Goal: Task Accomplishment & Management: Manage account settings

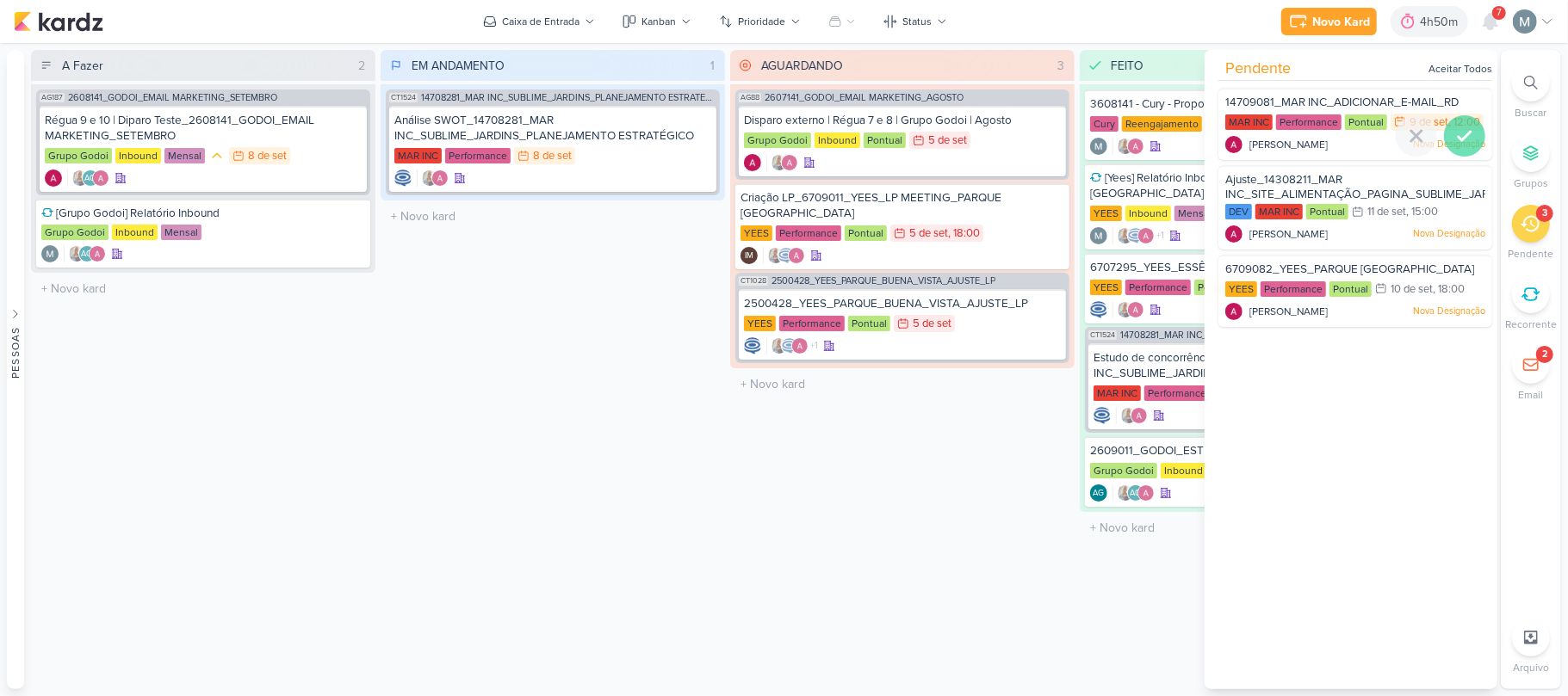
click at [1462, 146] on icon at bounding box center [1465, 136] width 21 height 21
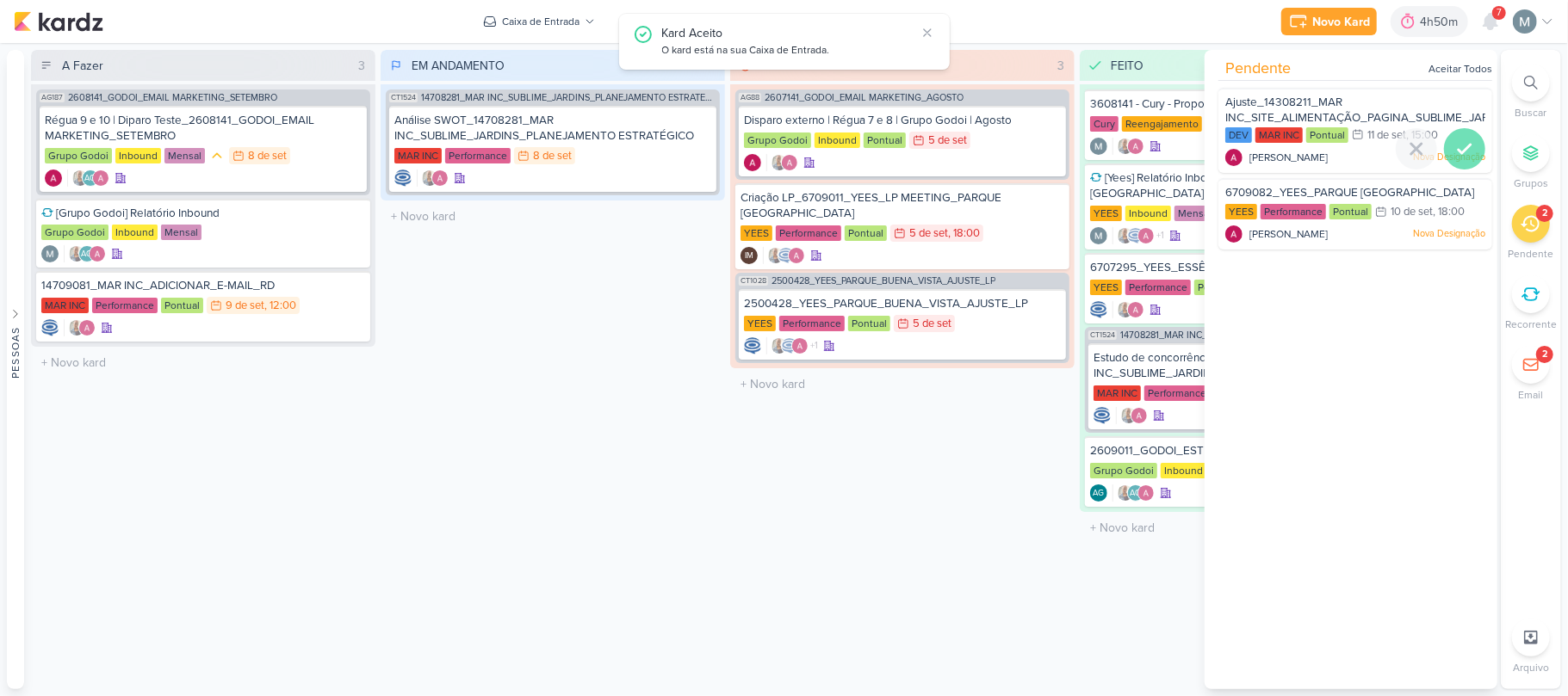
click at [1455, 158] on icon at bounding box center [1465, 149] width 21 height 21
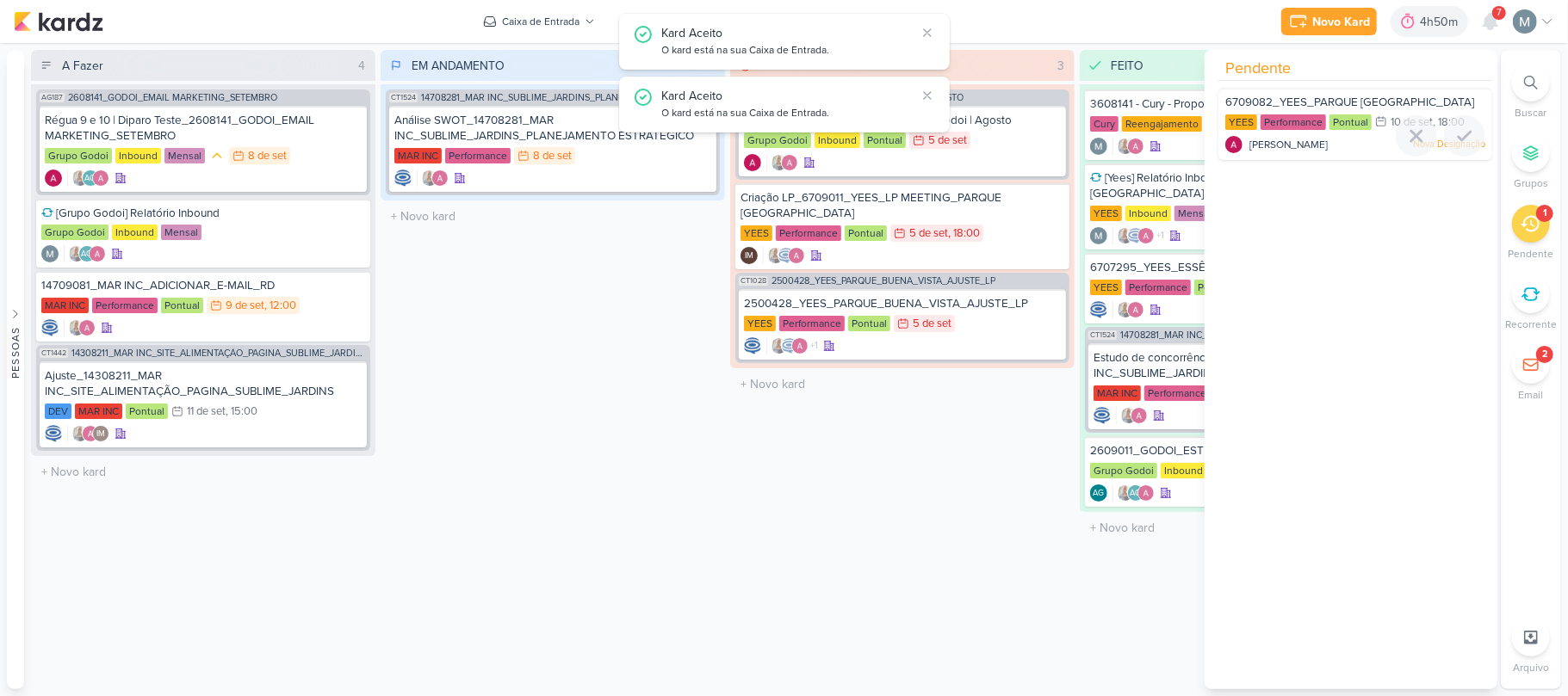
click at [1455, 146] on icon at bounding box center [1465, 136] width 21 height 21
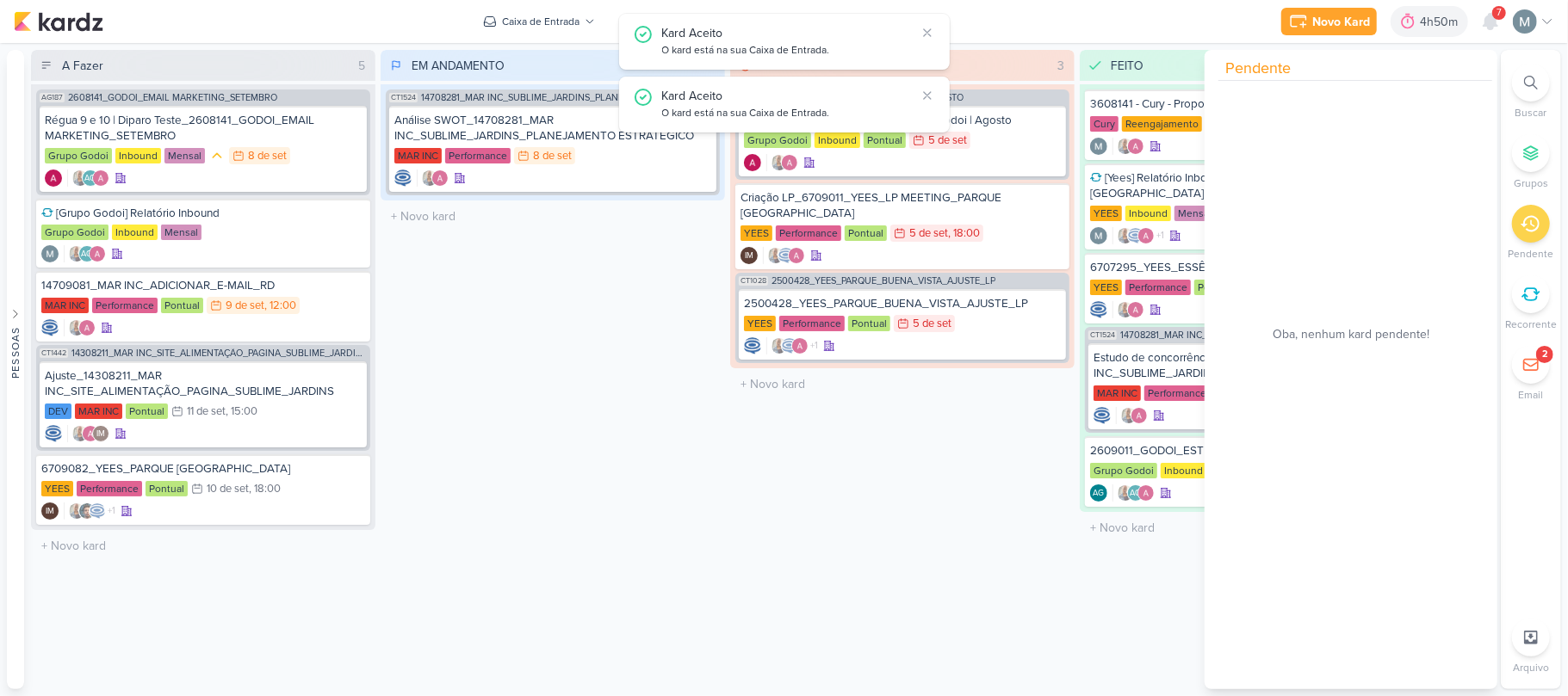
click at [546, 603] on div "EM ANDAMENTO 1 Mover Para Esquerda Mover Para Direita [GEOGRAPHIC_DATA] CT1524 …" at bounding box center [553, 369] width 345 height 639
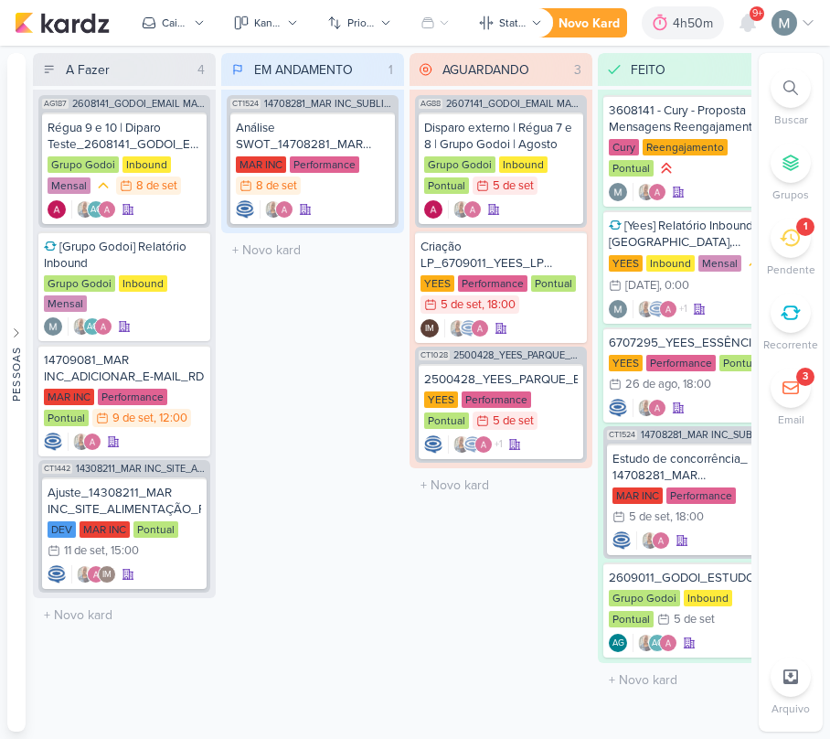
click at [795, 232] on icon at bounding box center [790, 238] width 20 height 20
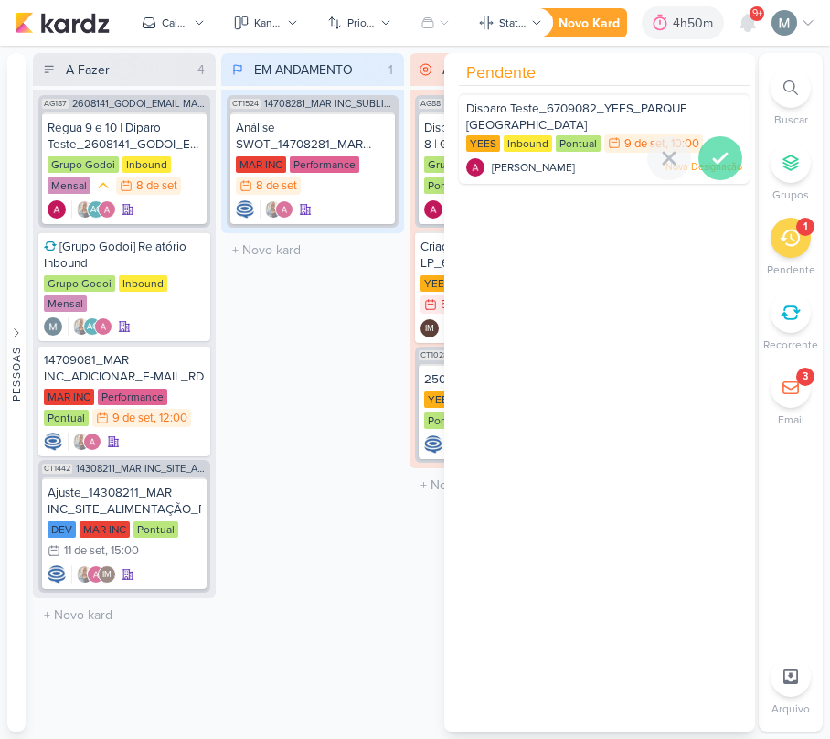
click at [718, 157] on icon at bounding box center [720, 158] width 22 height 22
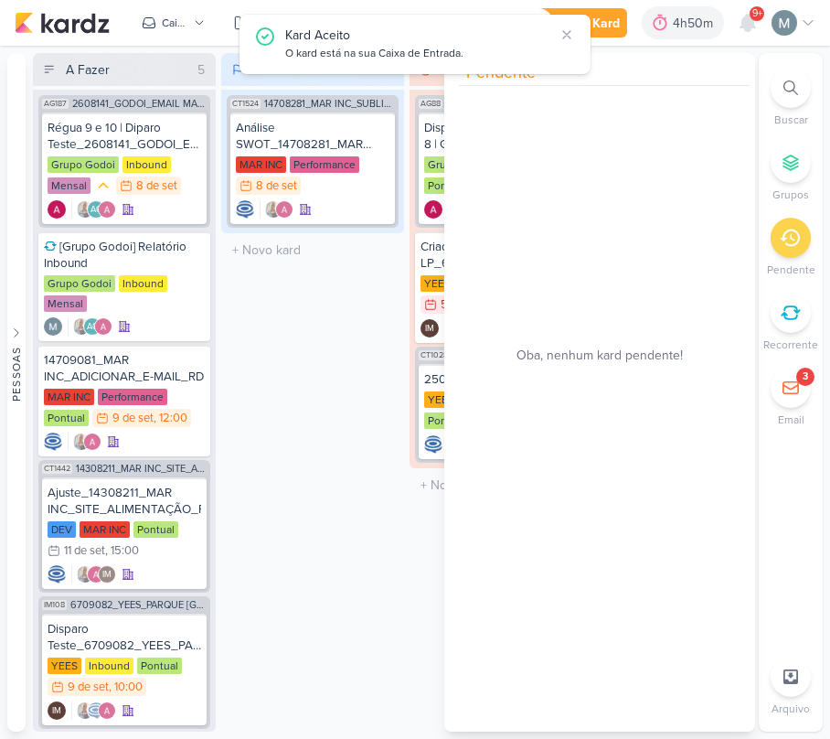
click at [291, 391] on div "EM ANDAMENTO 1 Mover Para Esquerda Mover Para Direita [GEOGRAPHIC_DATA] CT1524 …" at bounding box center [312, 392] width 183 height 678
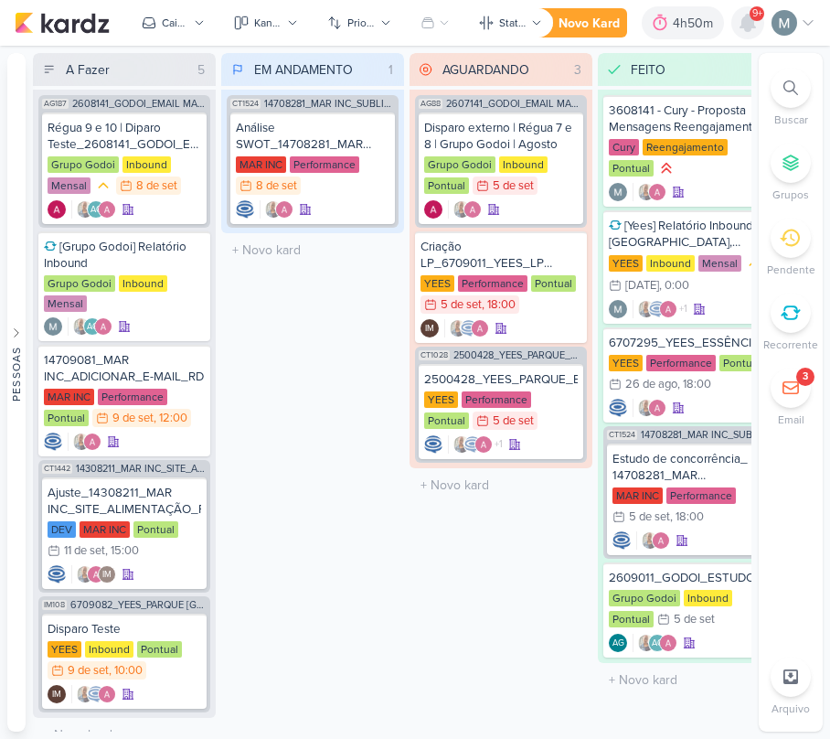
click at [735, 27] on div at bounding box center [747, 22] width 33 height 33
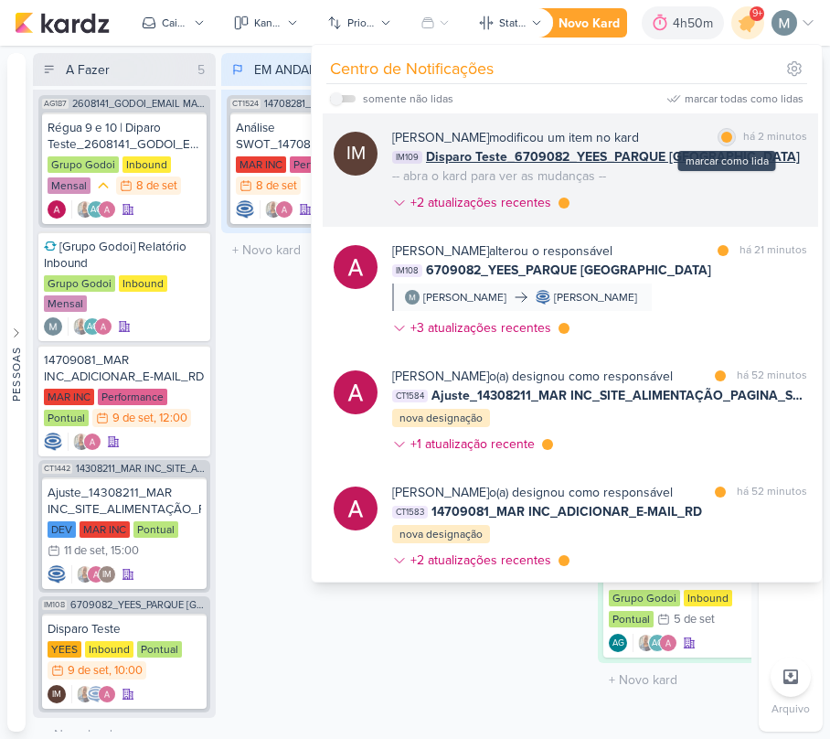
click at [717, 132] on div "marcar como lida" at bounding box center [726, 137] width 18 height 18
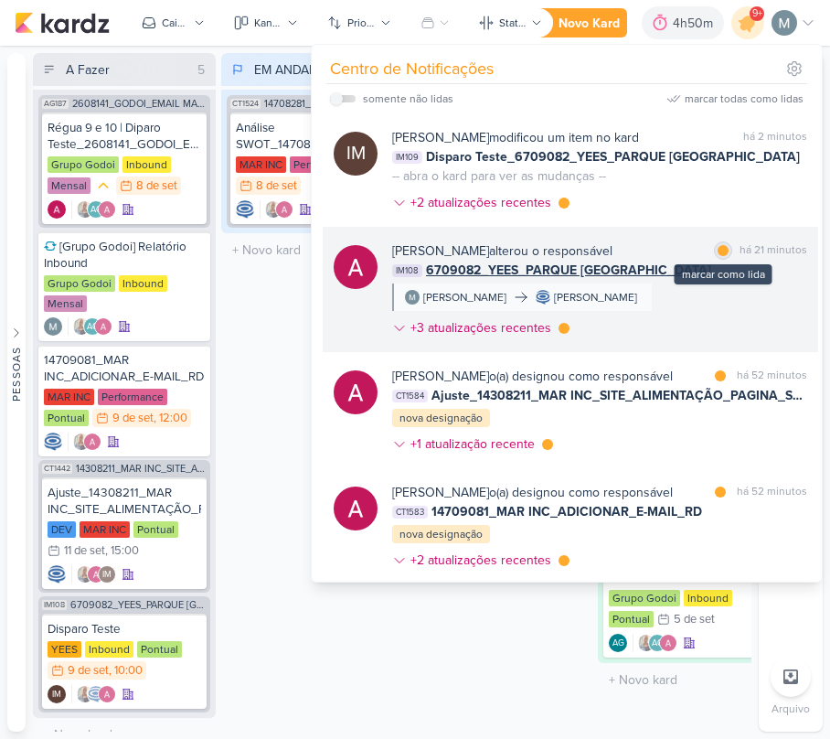
click at [717, 256] on div at bounding box center [722, 250] width 11 height 11
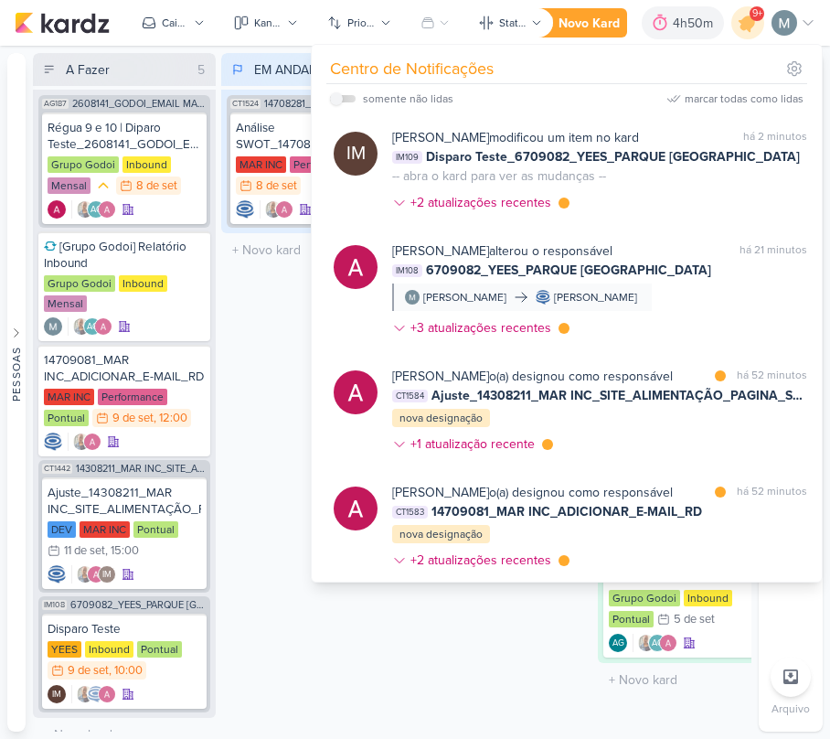
click at [297, 407] on div "EM ANDAMENTO 1 Mover Para Esquerda Mover Para Direita [GEOGRAPHIC_DATA] CT1524 …" at bounding box center [312, 392] width 183 height 678
